Goal: Transaction & Acquisition: Download file/media

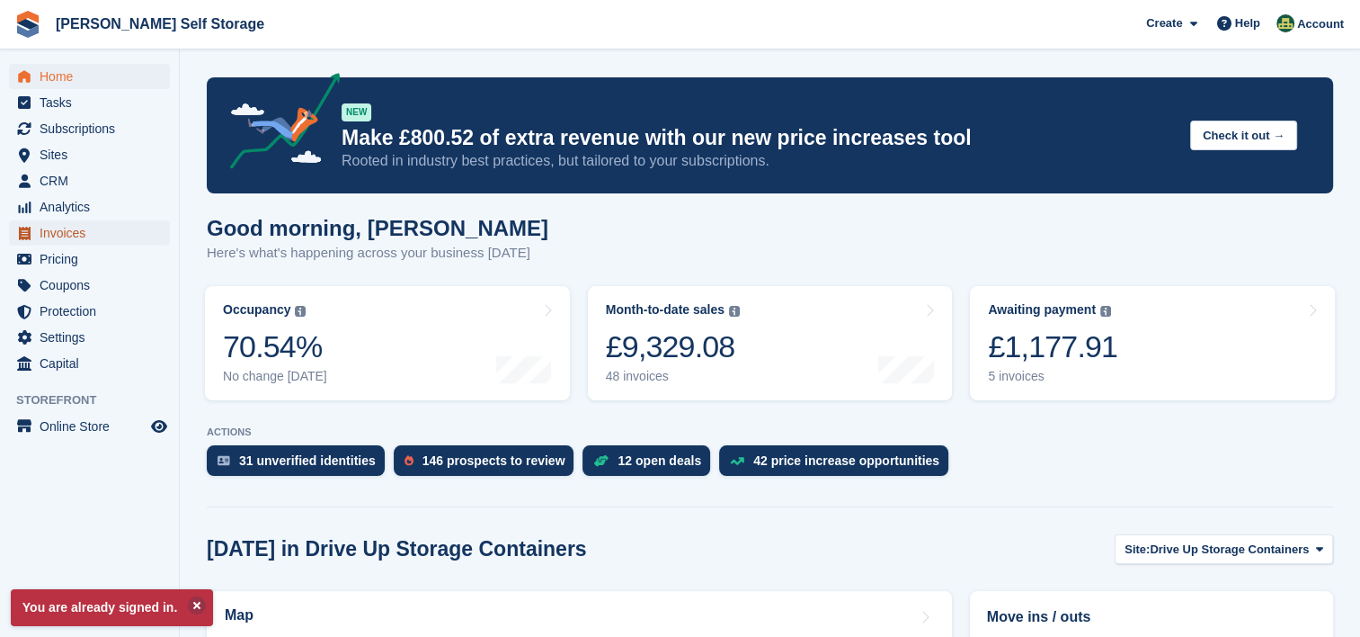
click at [76, 235] on span "Invoices" at bounding box center [94, 232] width 108 height 25
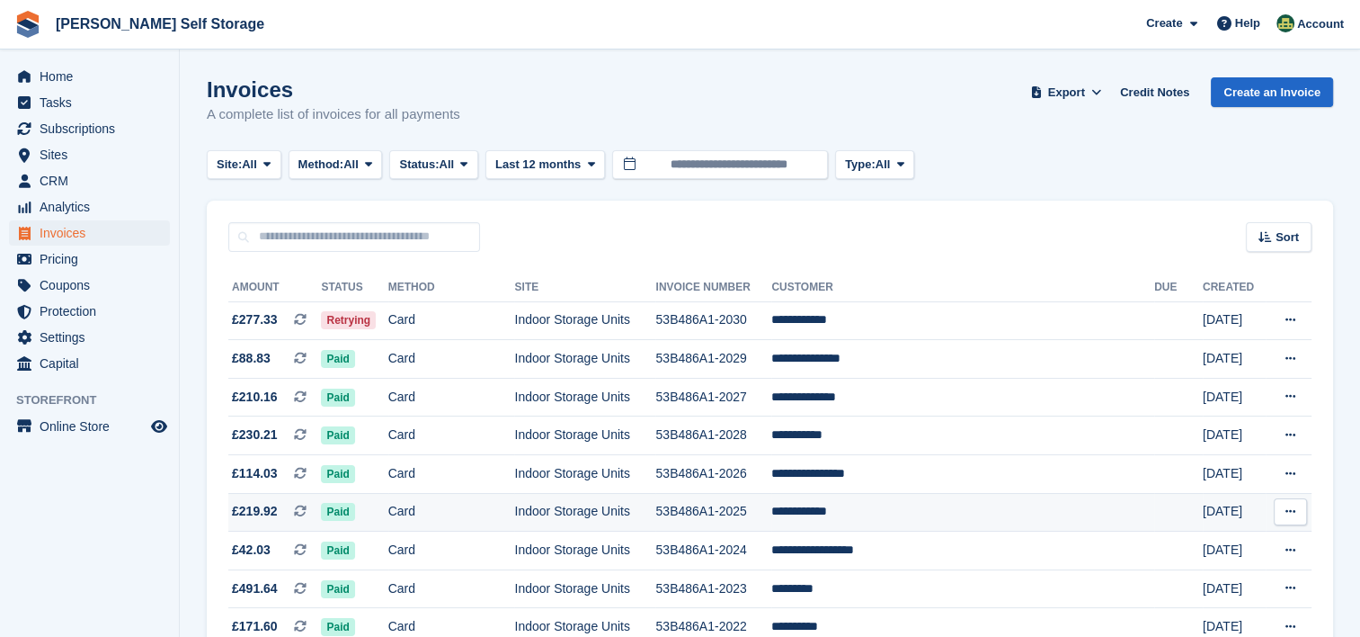
click at [1296, 513] on button at bounding box center [1290, 511] width 33 height 27
click at [1204, 555] on p "Download PDF" at bounding box center [1221, 546] width 156 height 23
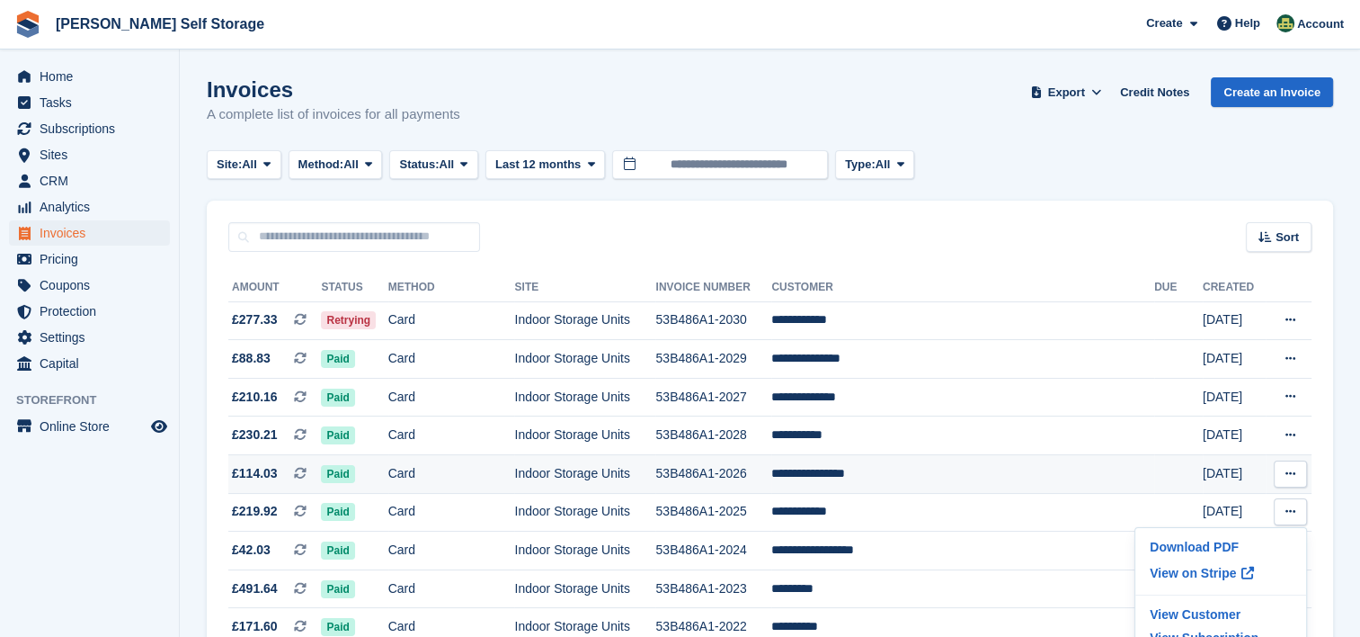
click at [1293, 474] on icon at bounding box center [1291, 474] width 10 height 12
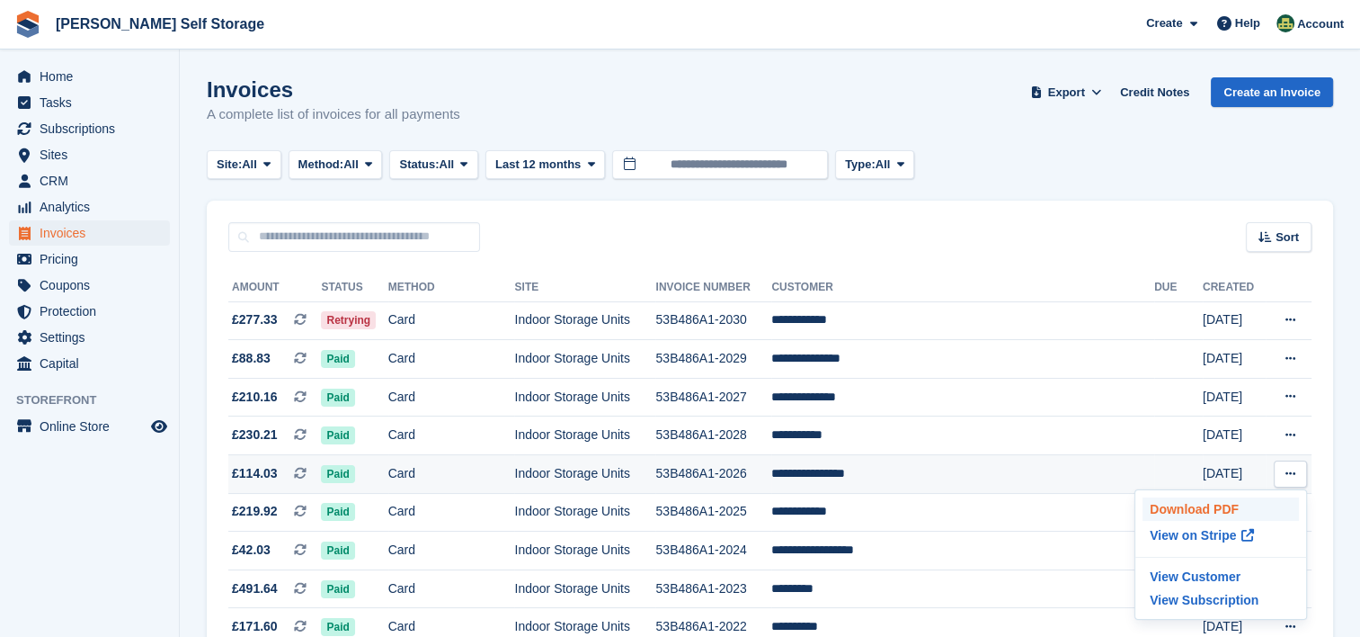
click at [1206, 505] on p "Download PDF" at bounding box center [1221, 508] width 156 height 23
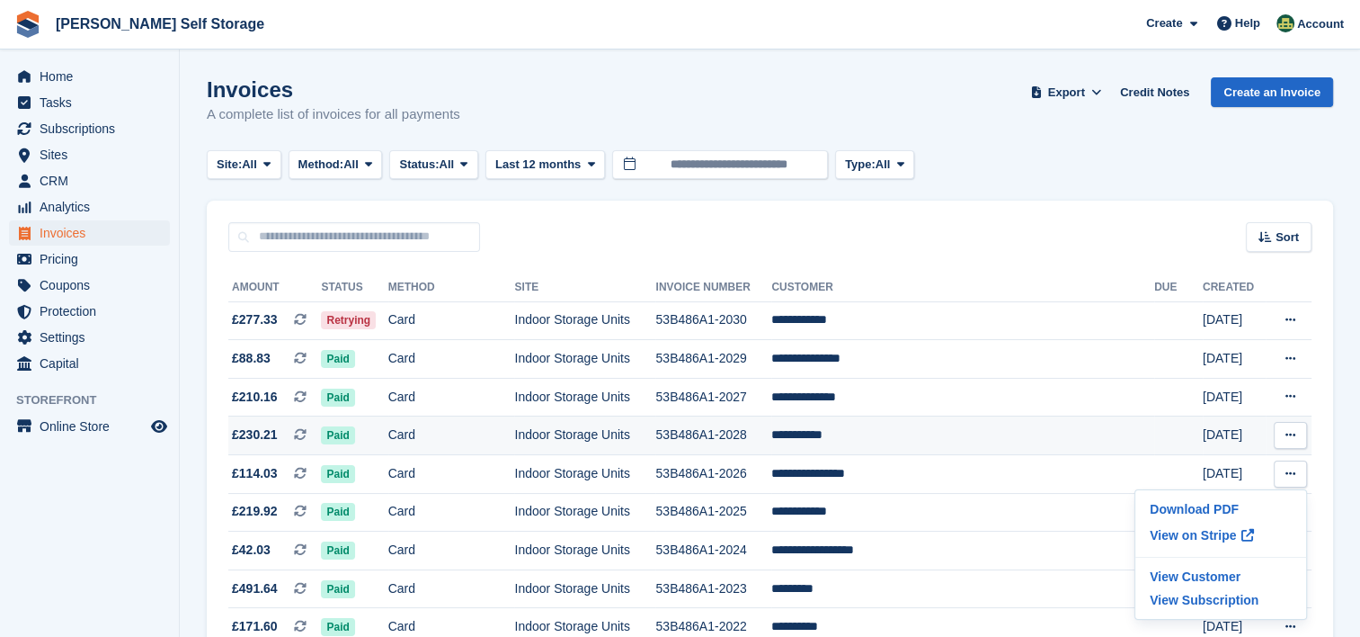
click at [1287, 435] on icon at bounding box center [1291, 435] width 10 height 12
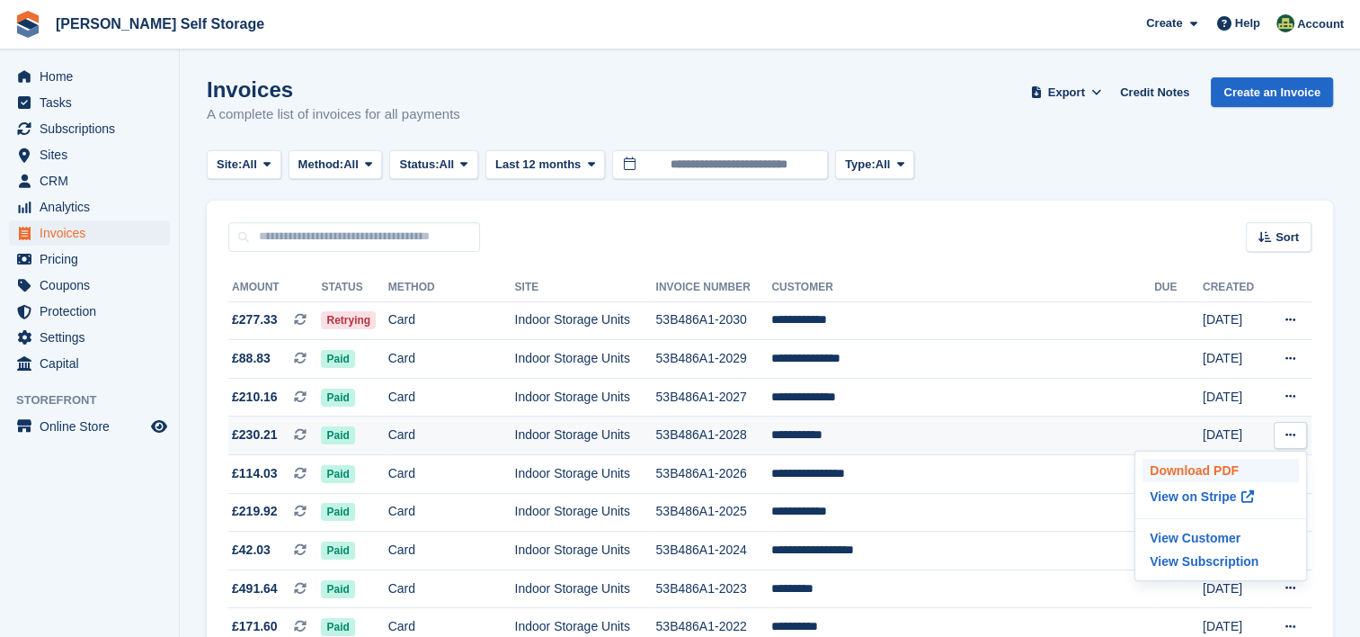
click at [1205, 471] on p "Download PDF" at bounding box center [1221, 470] width 156 height 23
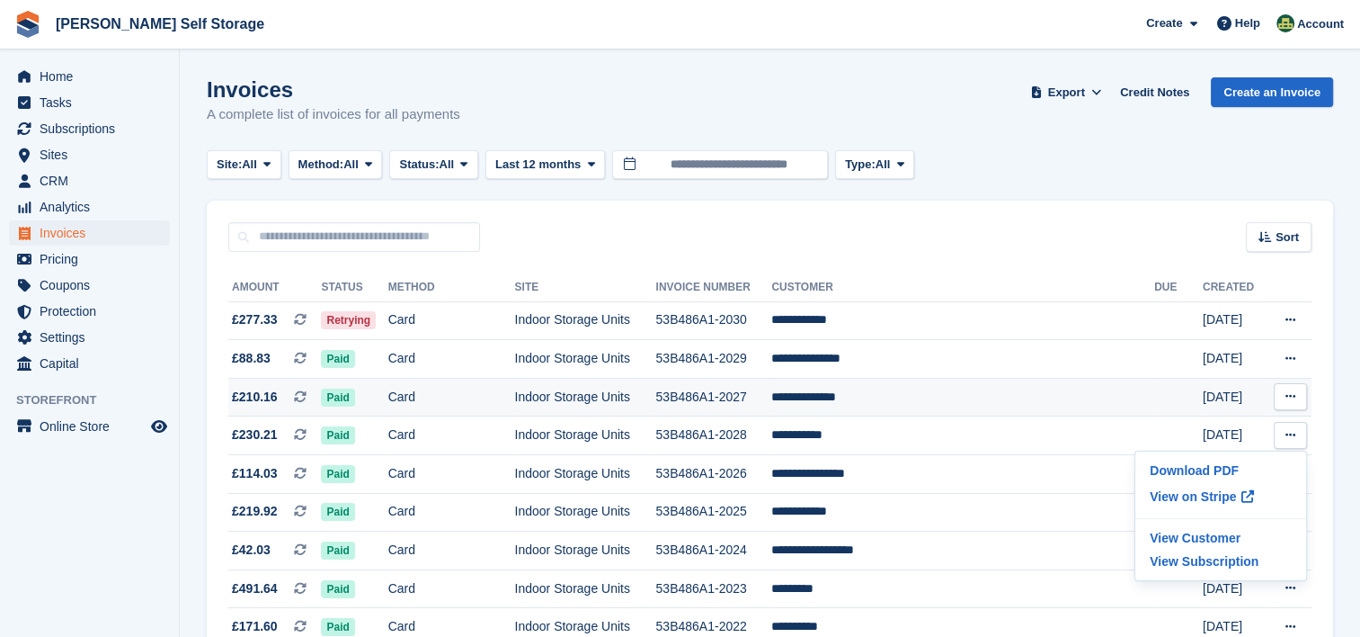
click at [1293, 390] on button at bounding box center [1290, 396] width 33 height 27
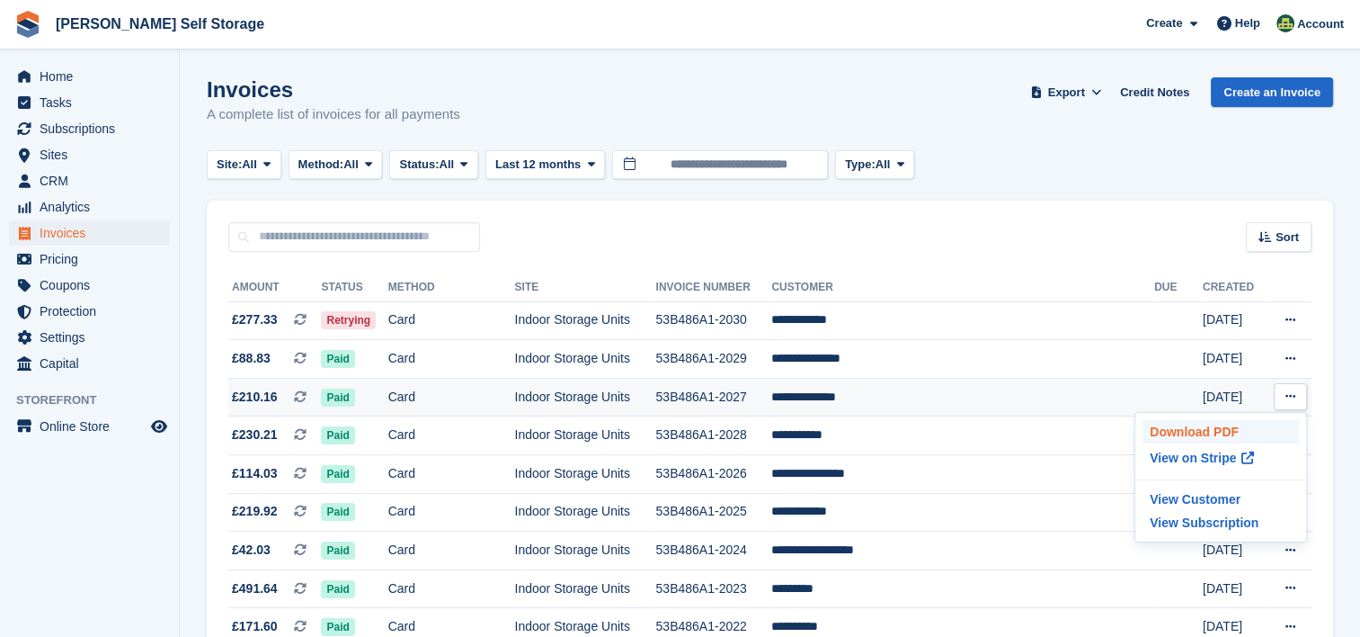
click at [1202, 435] on p "Download PDF" at bounding box center [1221, 431] width 156 height 23
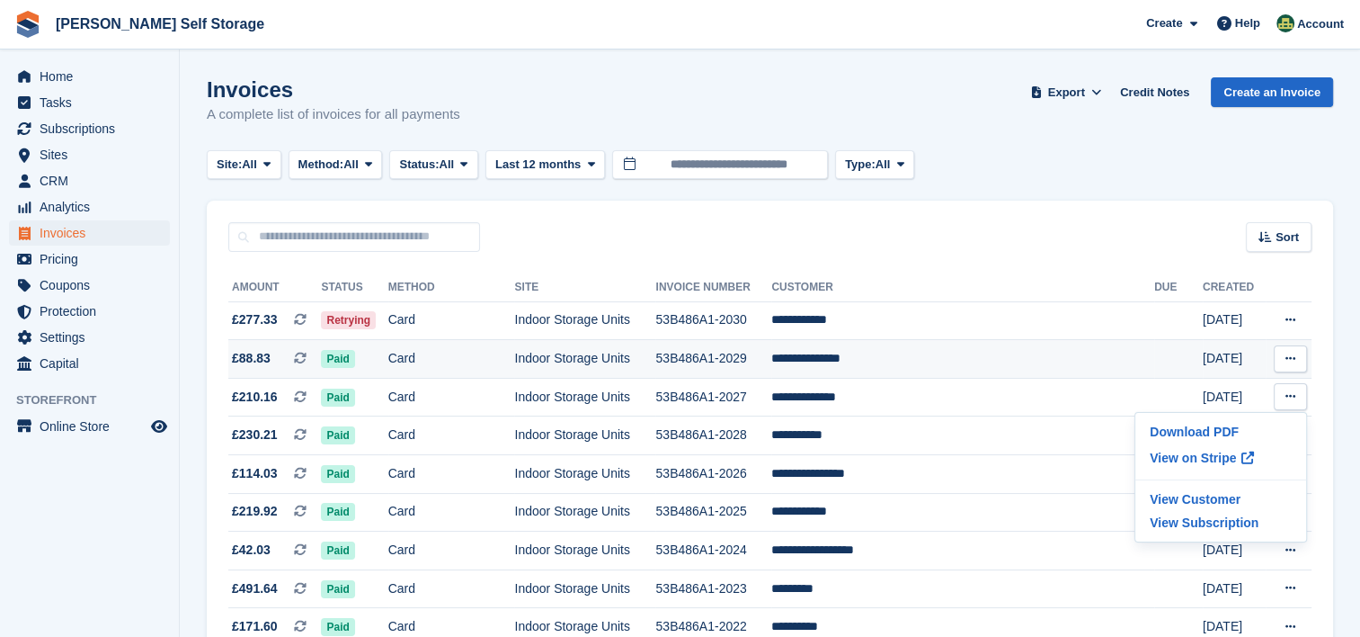
click at [1298, 351] on button at bounding box center [1290, 358] width 33 height 27
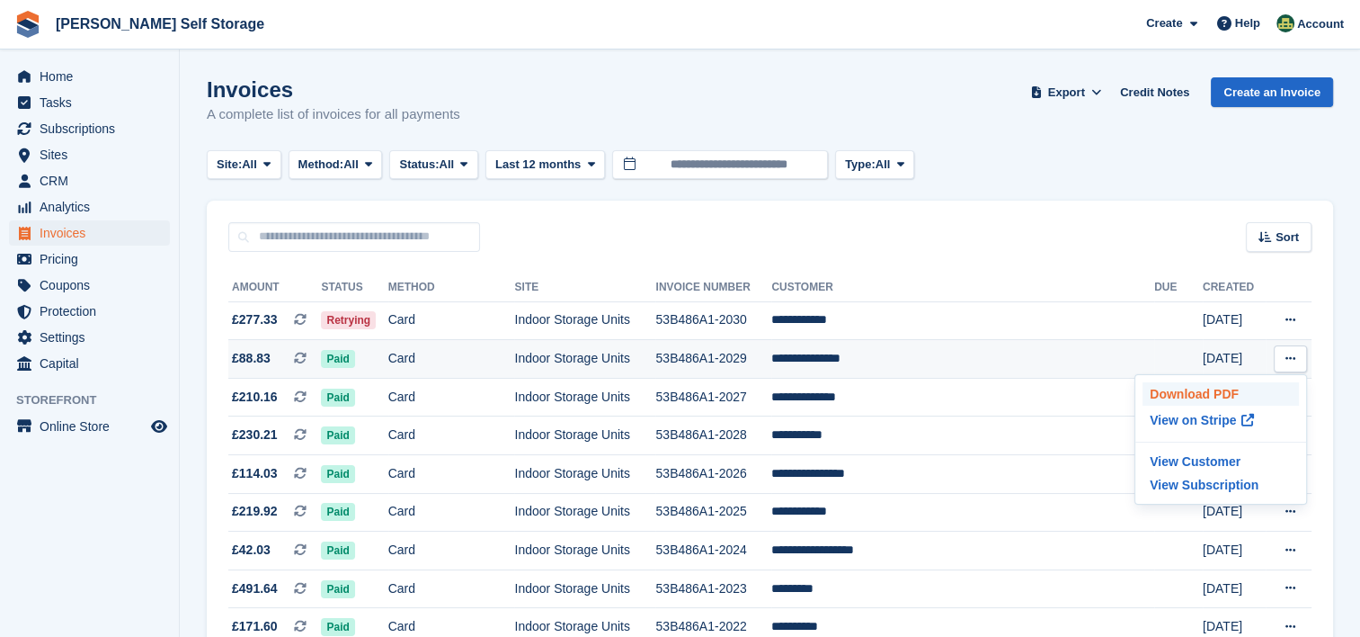
click at [1201, 391] on p "Download PDF" at bounding box center [1221, 393] width 156 height 23
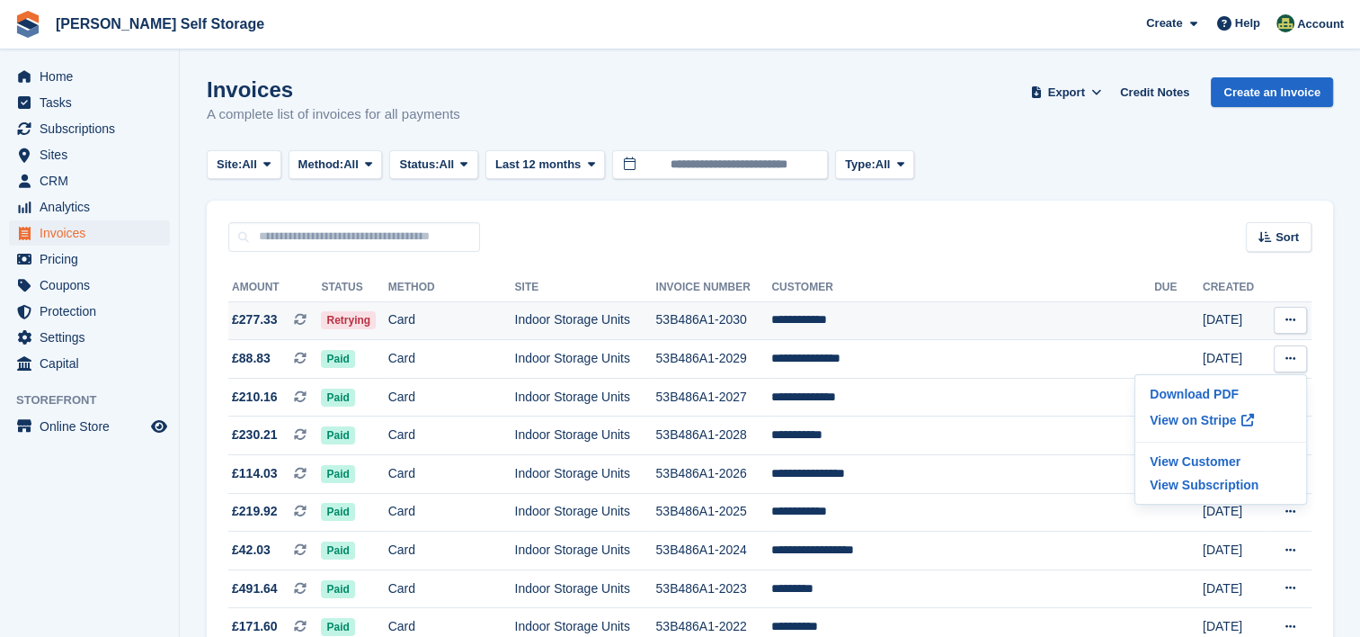
click at [1303, 323] on button at bounding box center [1290, 320] width 33 height 27
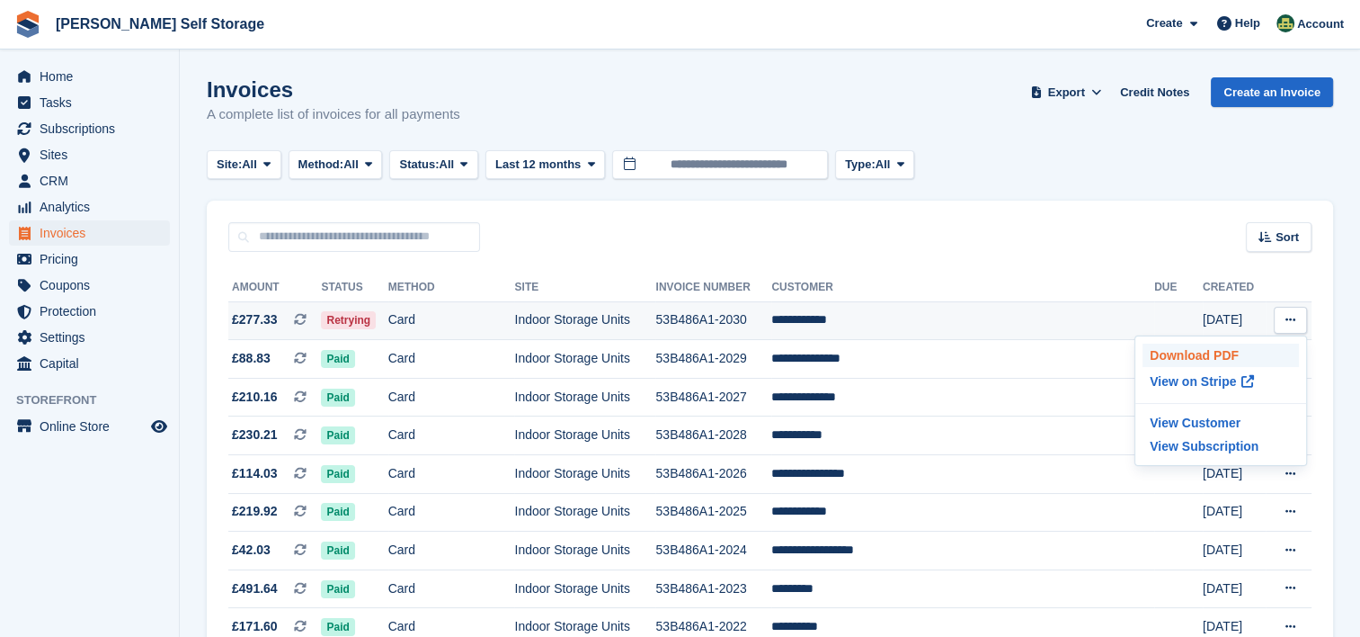
click at [1227, 349] on p "Download PDF" at bounding box center [1221, 354] width 156 height 23
drag, startPoint x: 753, startPoint y: 90, endPoint x: 737, endPoint y: 67, distance: 27.7
click at [753, 90] on div "Invoices A complete list of invoices for all payments Export Export Invoices Ex…" at bounding box center [770, 111] width 1127 height 69
